Goal: Transaction & Acquisition: Purchase product/service

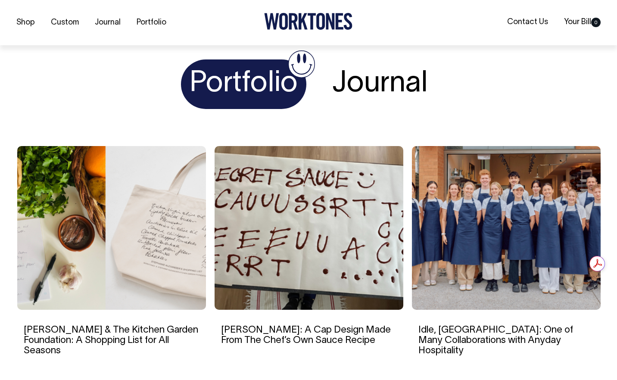
scroll to position [1374, 0]
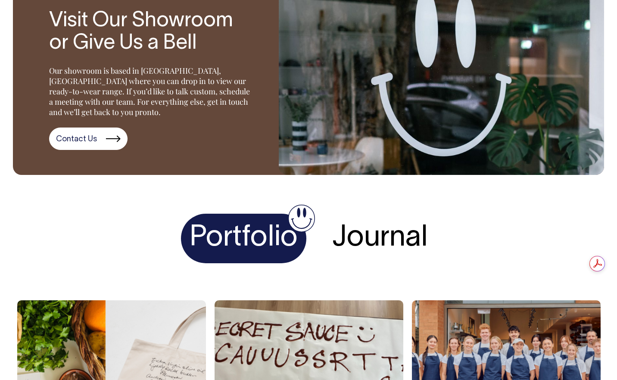
click at [378, 217] on h4 "Journal" at bounding box center [380, 239] width 113 height 50
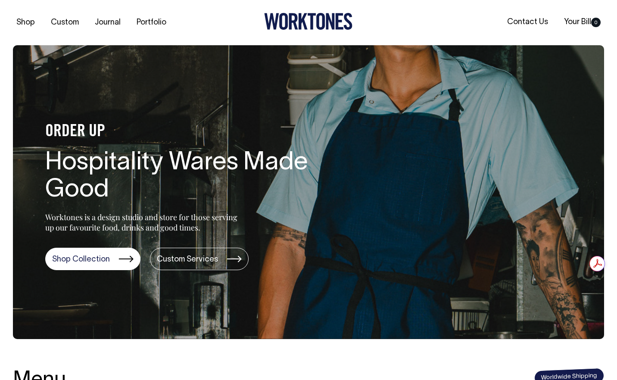
scroll to position [0, 0]
click at [151, 24] on link "Portfolio" at bounding box center [151, 23] width 37 height 14
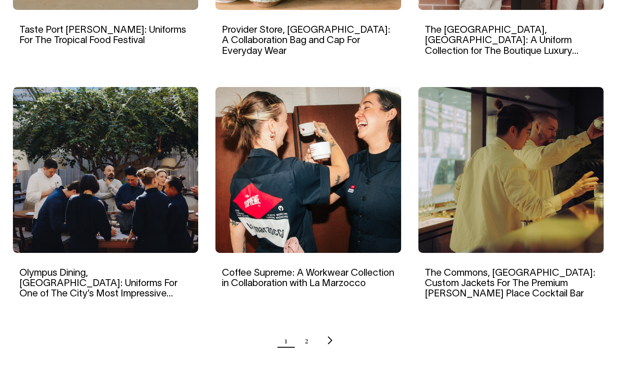
scroll to position [771, 0]
click at [306, 332] on link "2" at bounding box center [307, 341] width 4 height 22
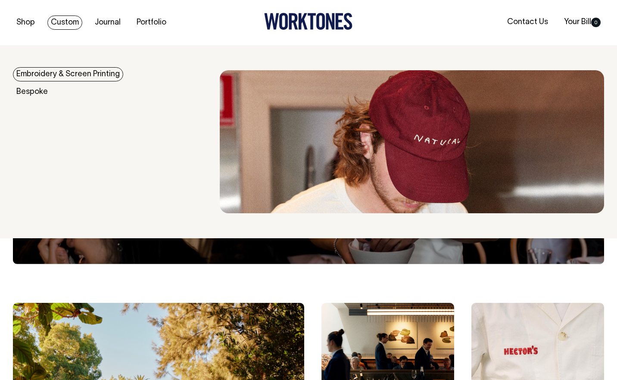
click at [52, 21] on link "Custom" at bounding box center [64, 23] width 35 height 14
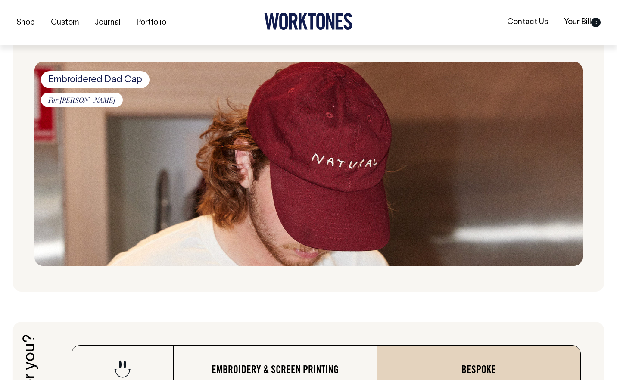
scroll to position [948, 0]
click at [100, 78] on span "Embroidered Dad Cap" at bounding box center [95, 79] width 109 height 17
click at [94, 95] on span "For Billy van Creamy" at bounding box center [82, 99] width 82 height 15
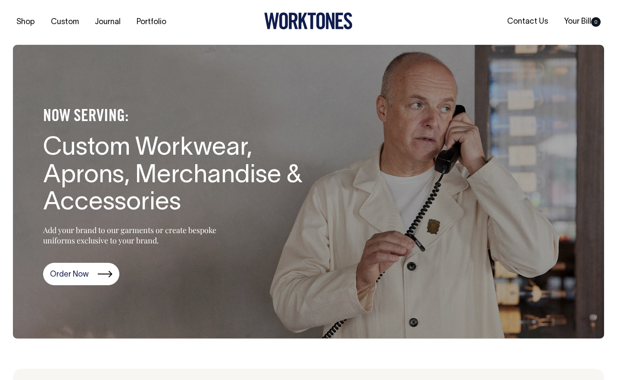
scroll to position [0, 0]
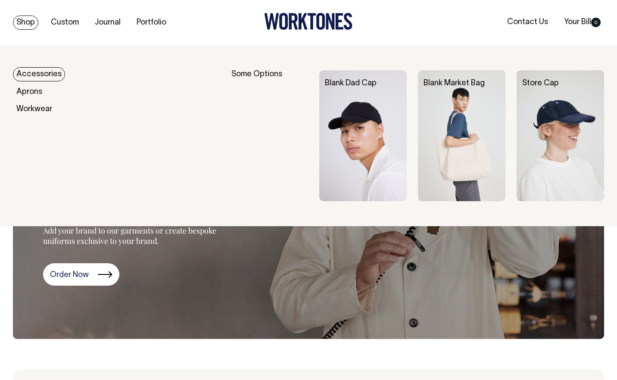
click at [13, 22] on link "Shop" at bounding box center [25, 23] width 25 height 14
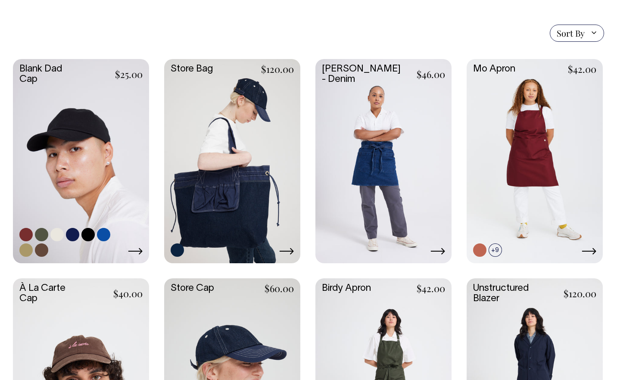
scroll to position [196, 0]
click at [89, 186] on link at bounding box center [81, 160] width 136 height 203
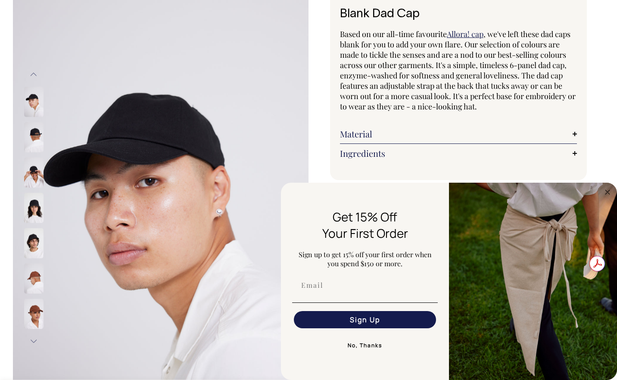
scroll to position [59, 0]
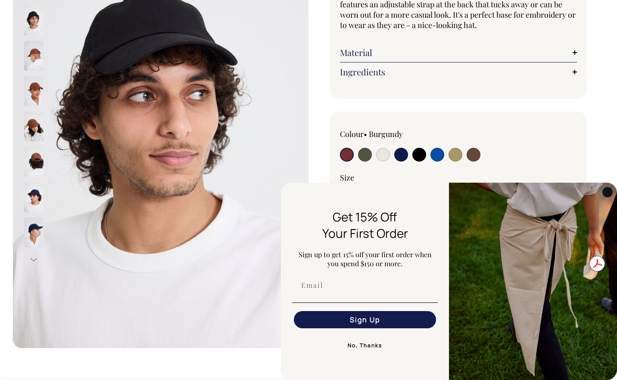
click at [608, 193] on circle "Close dialog" at bounding box center [608, 192] width 10 height 10
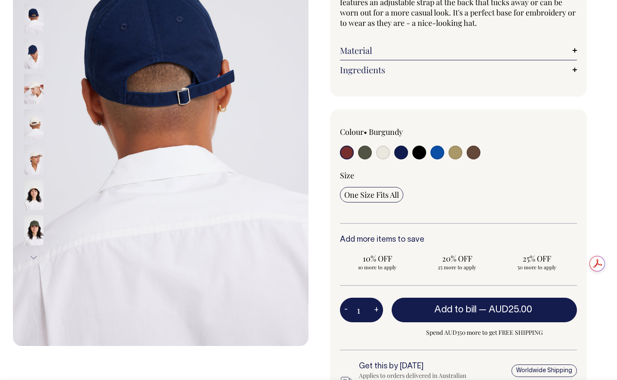
scroll to position [143, 0]
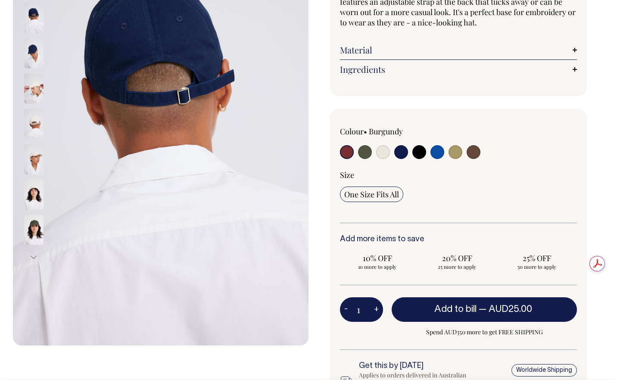
click at [413, 152] on input "radio" at bounding box center [419, 152] width 14 height 14
radio input "true"
select select "Black"
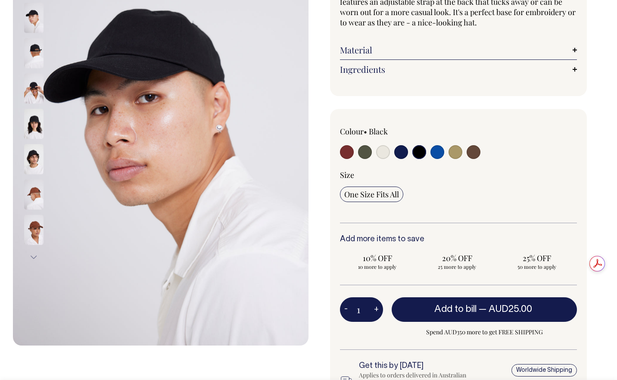
click at [34, 163] on img at bounding box center [33, 159] width 19 height 30
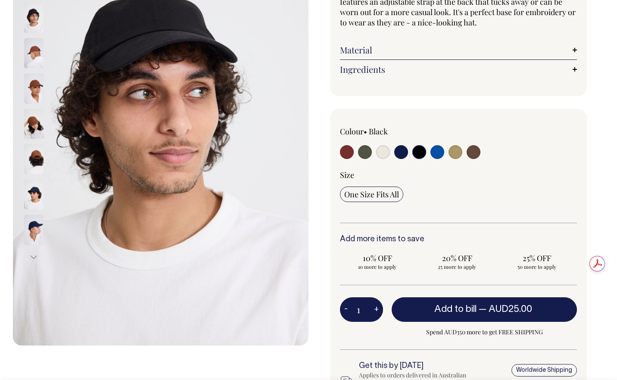
drag, startPoint x: 184, startPoint y: 138, endPoint x: 183, endPoint y: 166, distance: 28.5
click at [183, 166] on img at bounding box center [161, 124] width 296 height 444
